Goal: Navigation & Orientation: Understand site structure

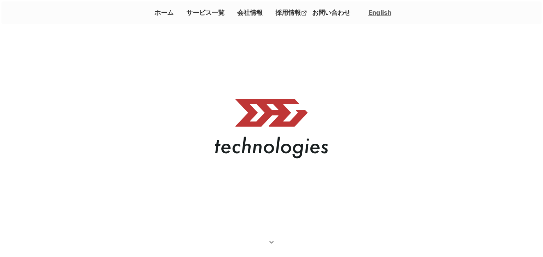
click at [248, 13] on link "会社情報" at bounding box center [249, 13] width 31 height 12
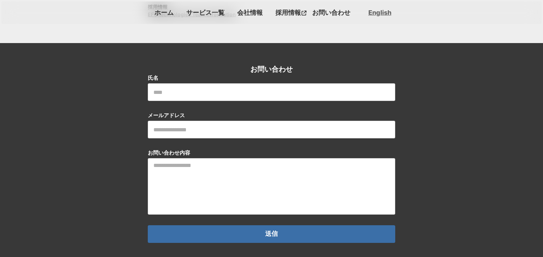
scroll to position [782, 0]
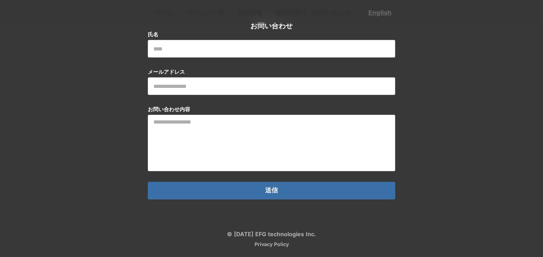
click at [274, 243] on link "Privacy Policy" at bounding box center [272, 244] width 34 height 5
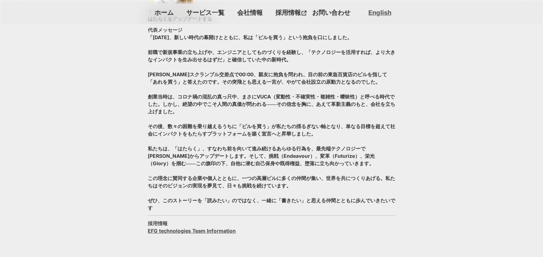
scroll to position [588, 0]
